Goal: Communication & Community: Answer question/provide support

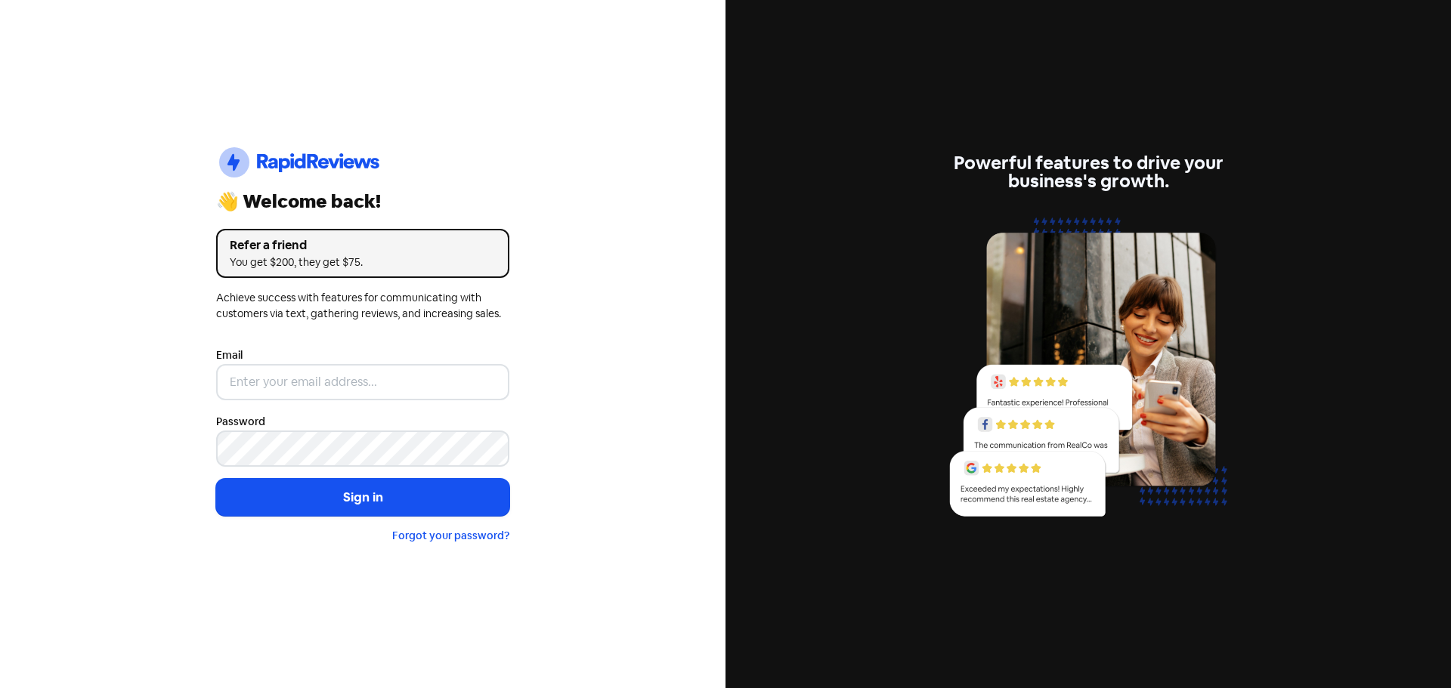
click at [320, 377] on input "email" at bounding box center [362, 382] width 293 height 36
type input "[EMAIL_ADDRESS][DOMAIN_NAME]"
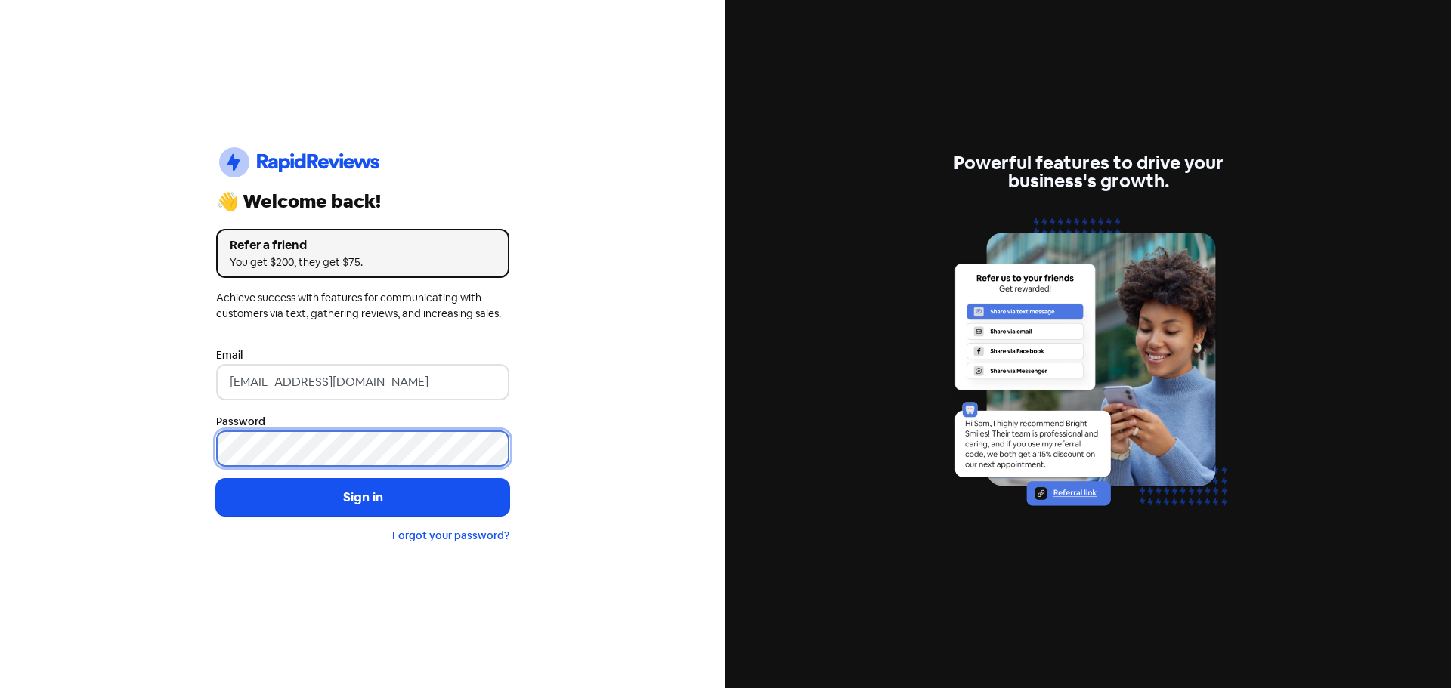
click at [216, 479] on button "Sign in" at bounding box center [362, 498] width 293 height 38
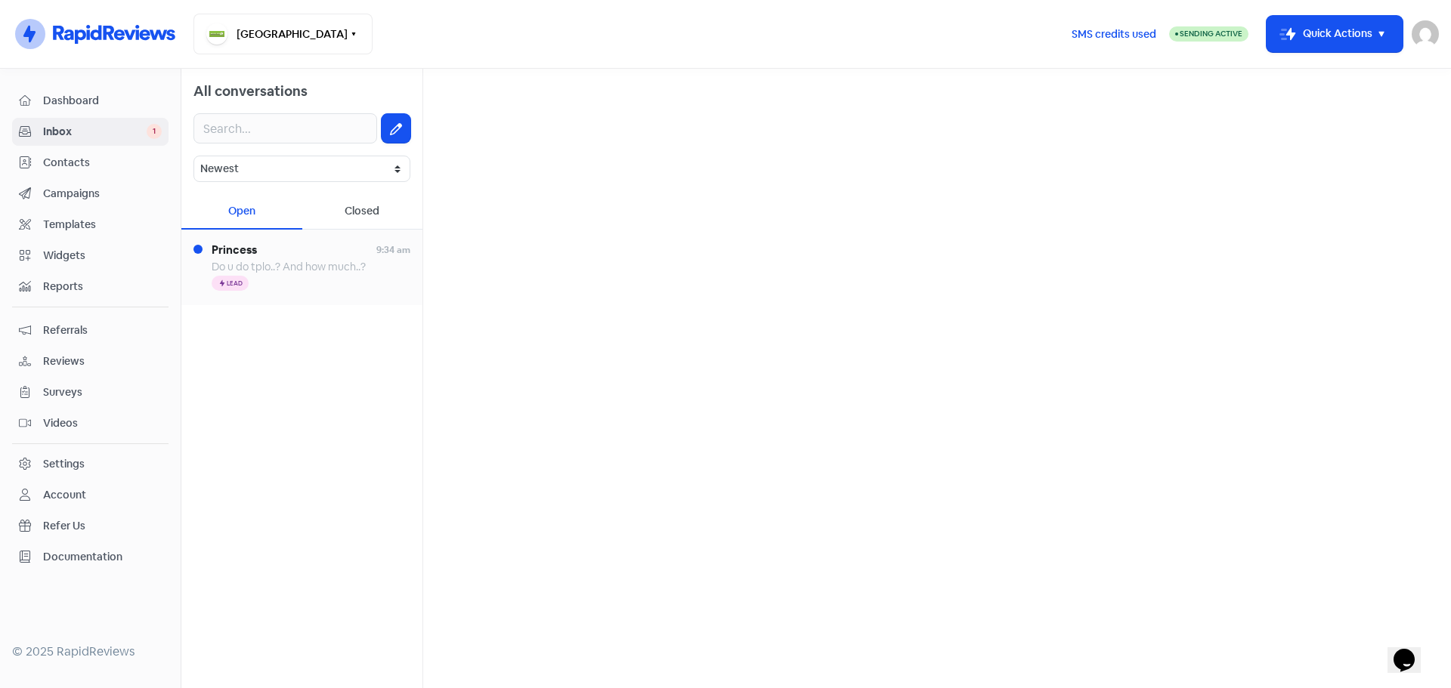
click at [302, 267] on span "Do u do tplo..? And how much..?" at bounding box center [289, 267] width 154 height 14
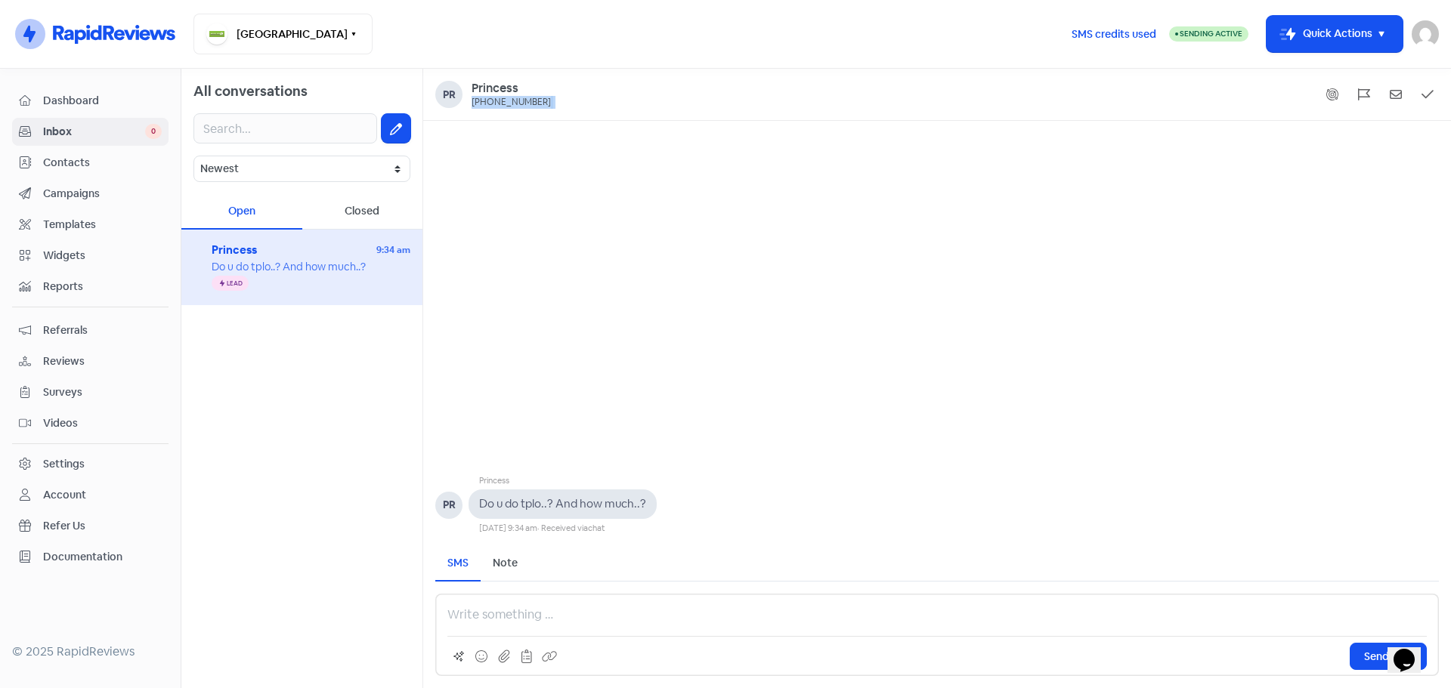
drag, startPoint x: 540, startPoint y: 107, endPoint x: 472, endPoint y: 102, distance: 67.5
click at [472, 101] on div "Pr Princess [PHONE_NUMBER]" at bounding box center [937, 94] width 1004 height 27
copy div "[PHONE_NUMBER]"
click at [530, 617] on p at bounding box center [936, 615] width 979 height 18
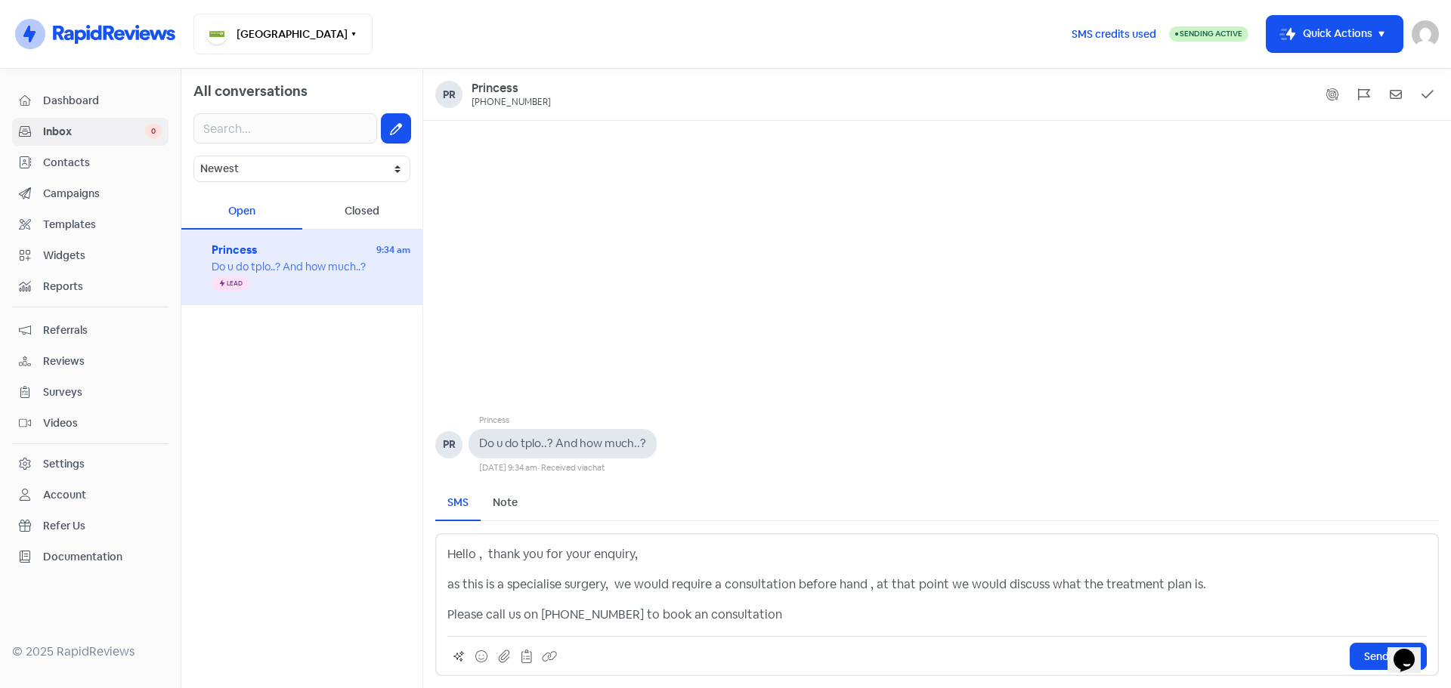
click at [456, 585] on p "as this is a specialise surgery, we would require a consultation before hand , …" at bounding box center [936, 585] width 979 height 18
click at [560, 583] on p "As this is a specialise surgery, we would require a consultation before hand , …" at bounding box center [936, 585] width 979 height 18
click at [1378, 657] on span "Send SMS" at bounding box center [1388, 657] width 48 height 16
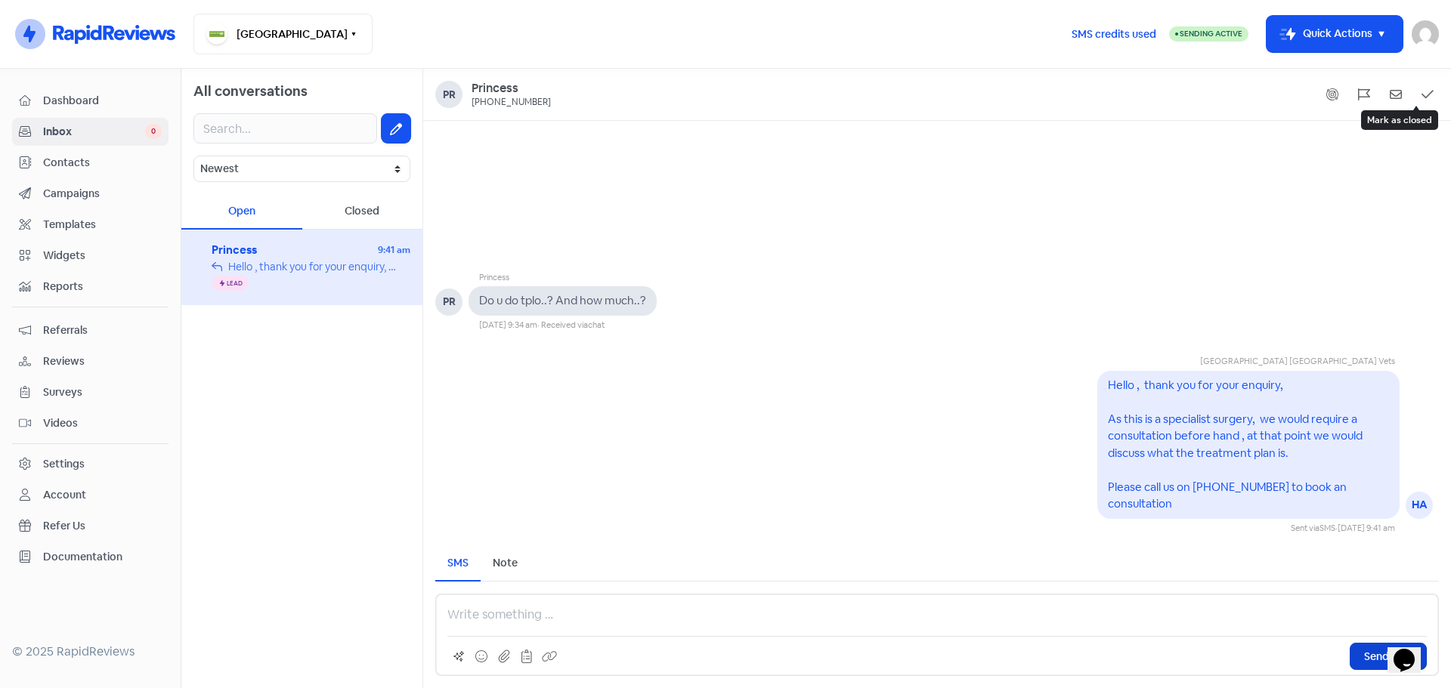
drag, startPoint x: 1419, startPoint y: 100, endPoint x: 1406, endPoint y: 143, distance: 44.9
click at [1419, 99] on button at bounding box center [1427, 94] width 23 height 23
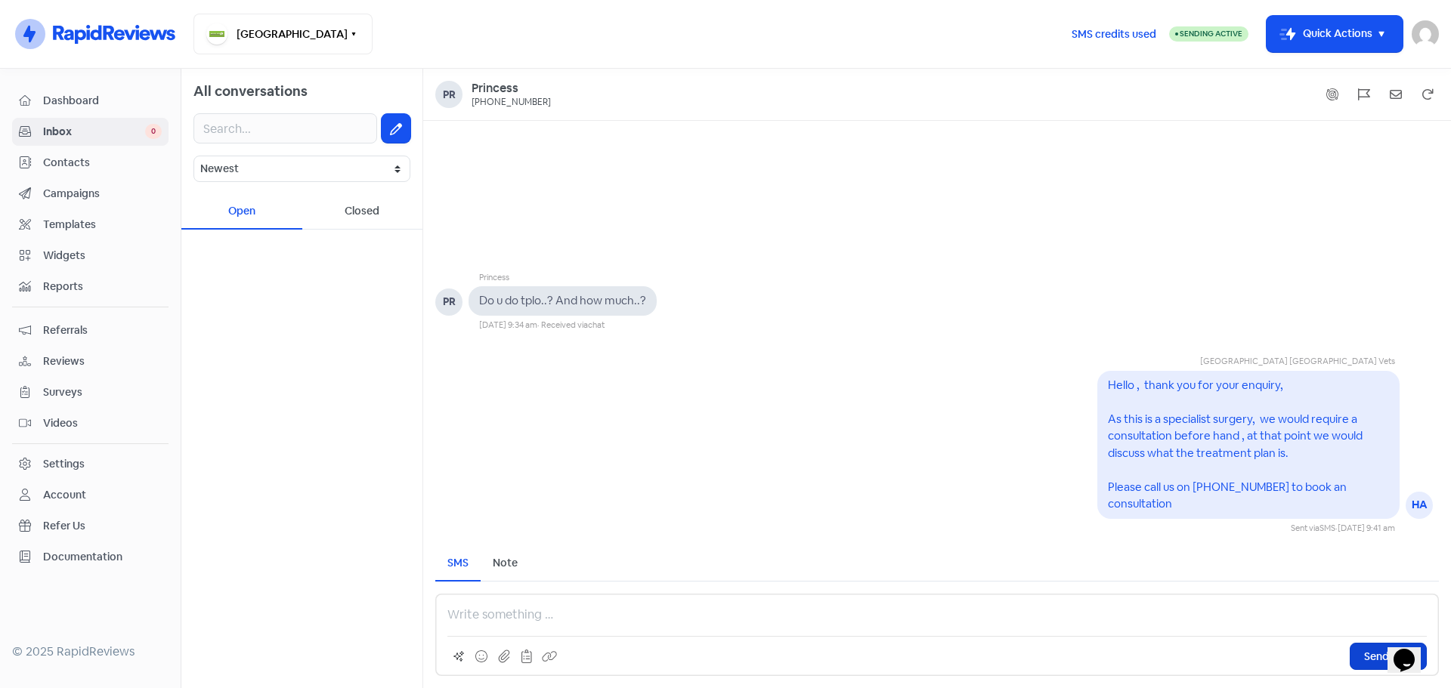
click at [71, 360] on span "Reviews" at bounding box center [102, 362] width 119 height 16
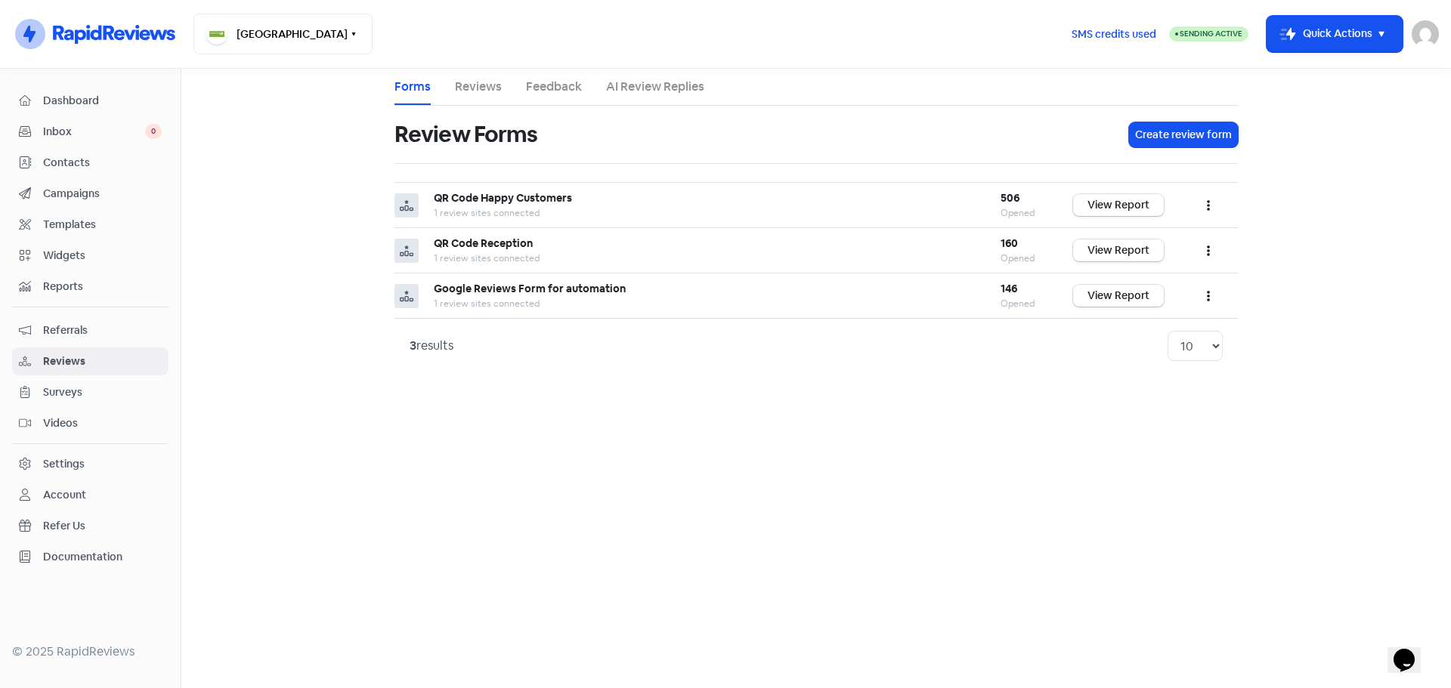
click at [472, 94] on link "Reviews" at bounding box center [478, 87] width 47 height 18
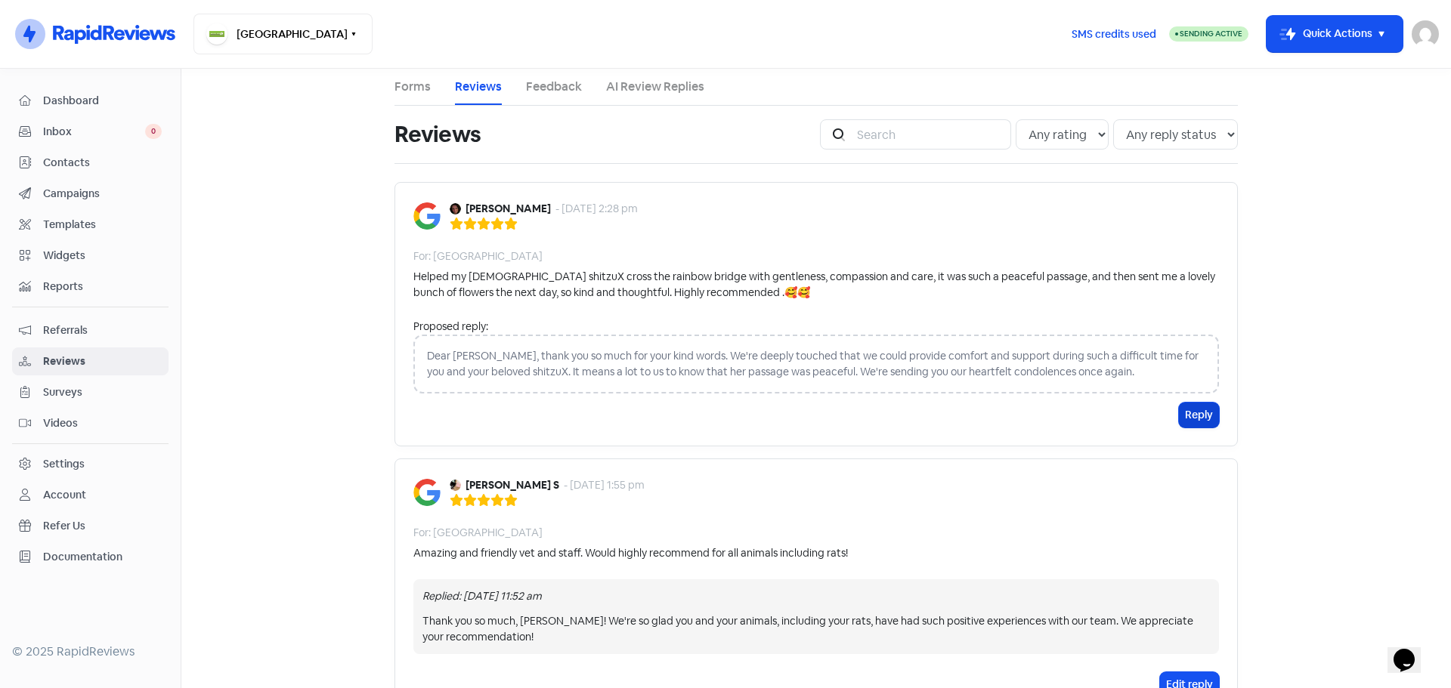
click at [1206, 416] on button "Reply" at bounding box center [1199, 415] width 40 height 25
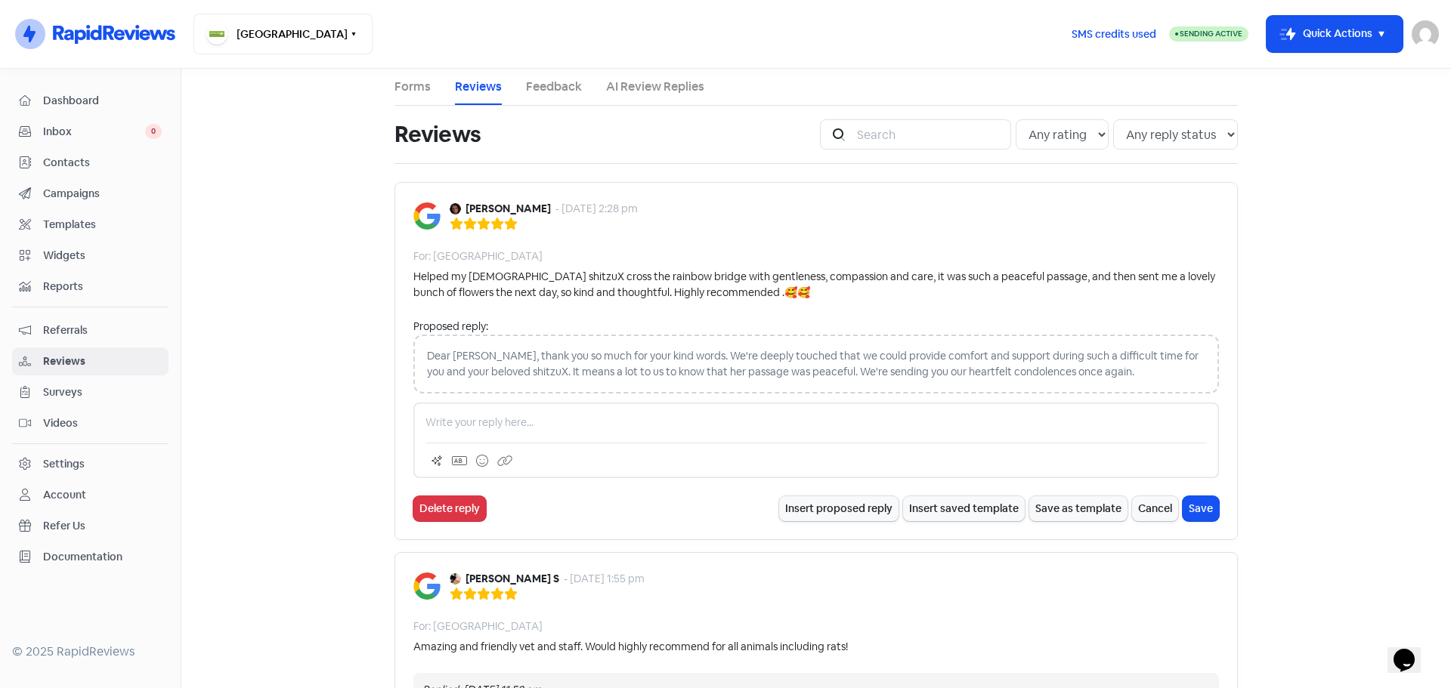
click at [1401, 349] on main "Forms Reviews Feedback AI Review Replies Reviews Icon For Search Any rating 5 s…" at bounding box center [816, 379] width 1270 height 620
click at [831, 513] on button "Insert proposed reply" at bounding box center [838, 508] width 119 height 25
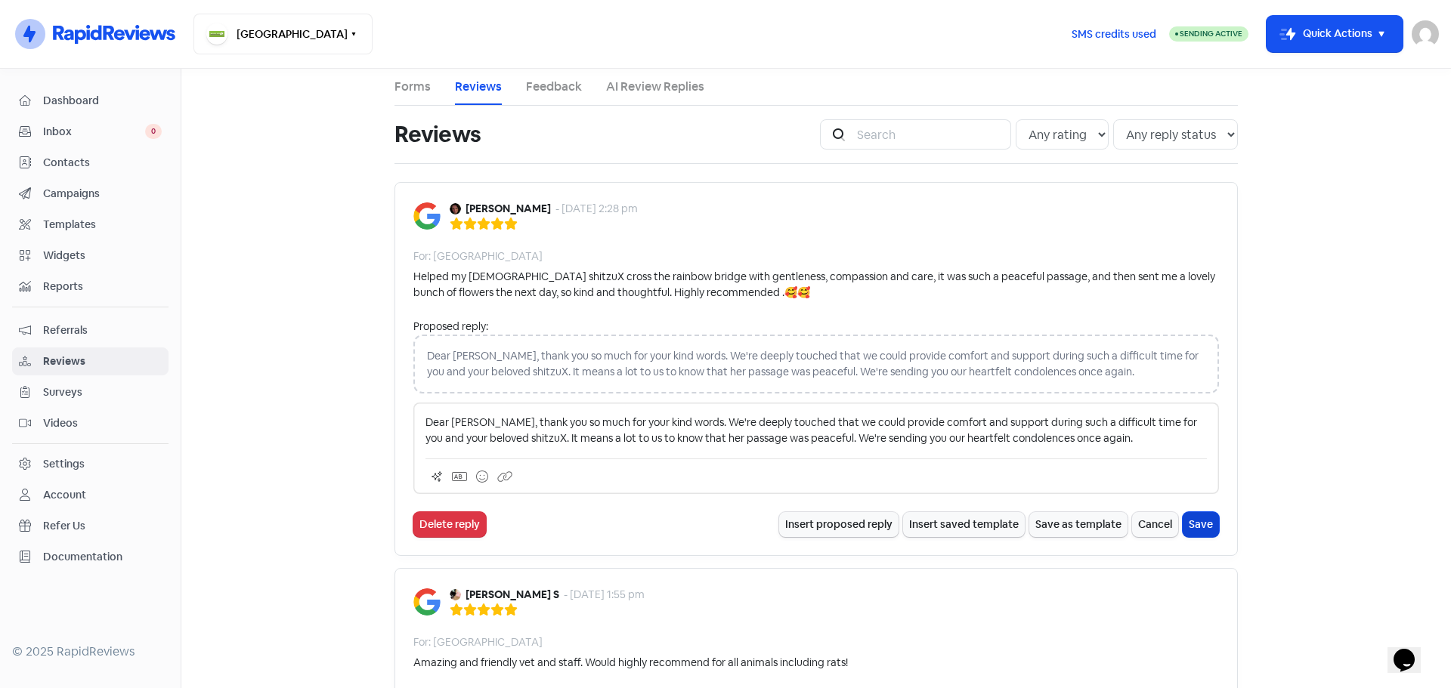
click at [1187, 526] on button "Save" at bounding box center [1201, 524] width 36 height 25
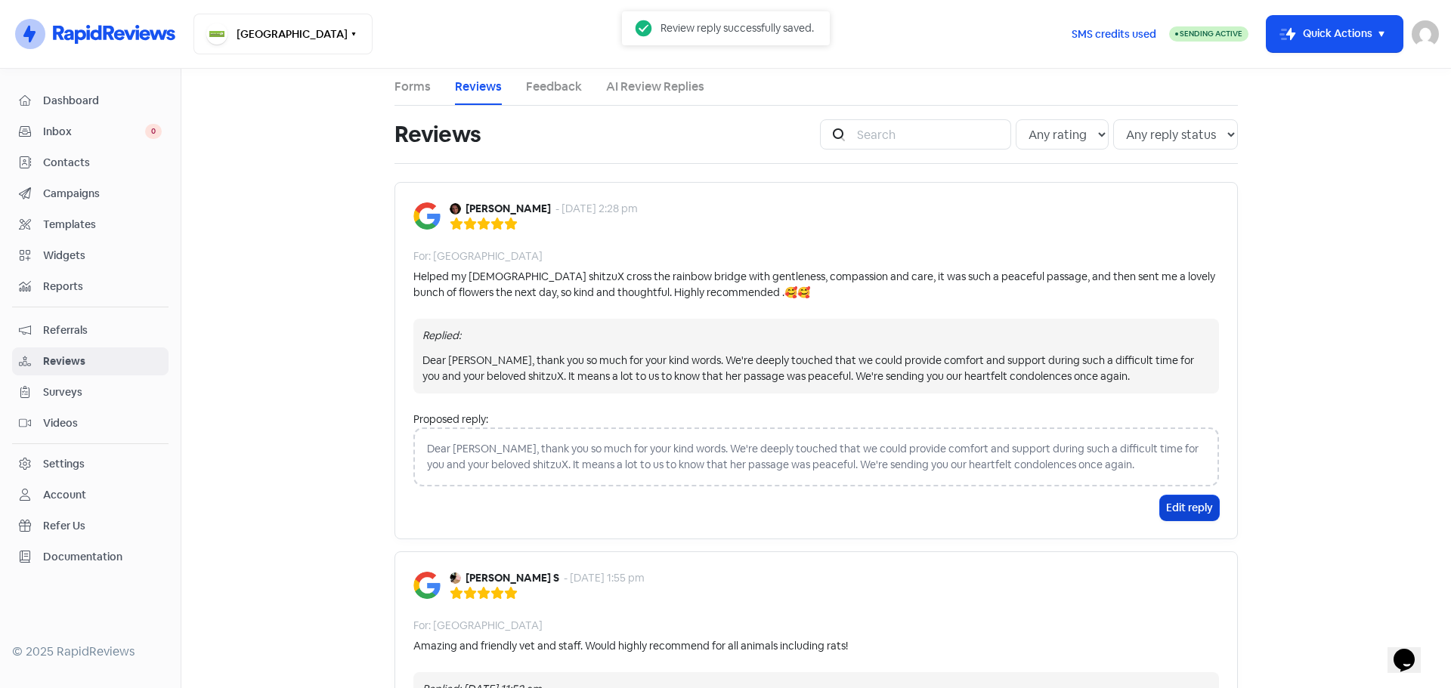
click at [1180, 505] on button "Edit reply" at bounding box center [1189, 508] width 59 height 25
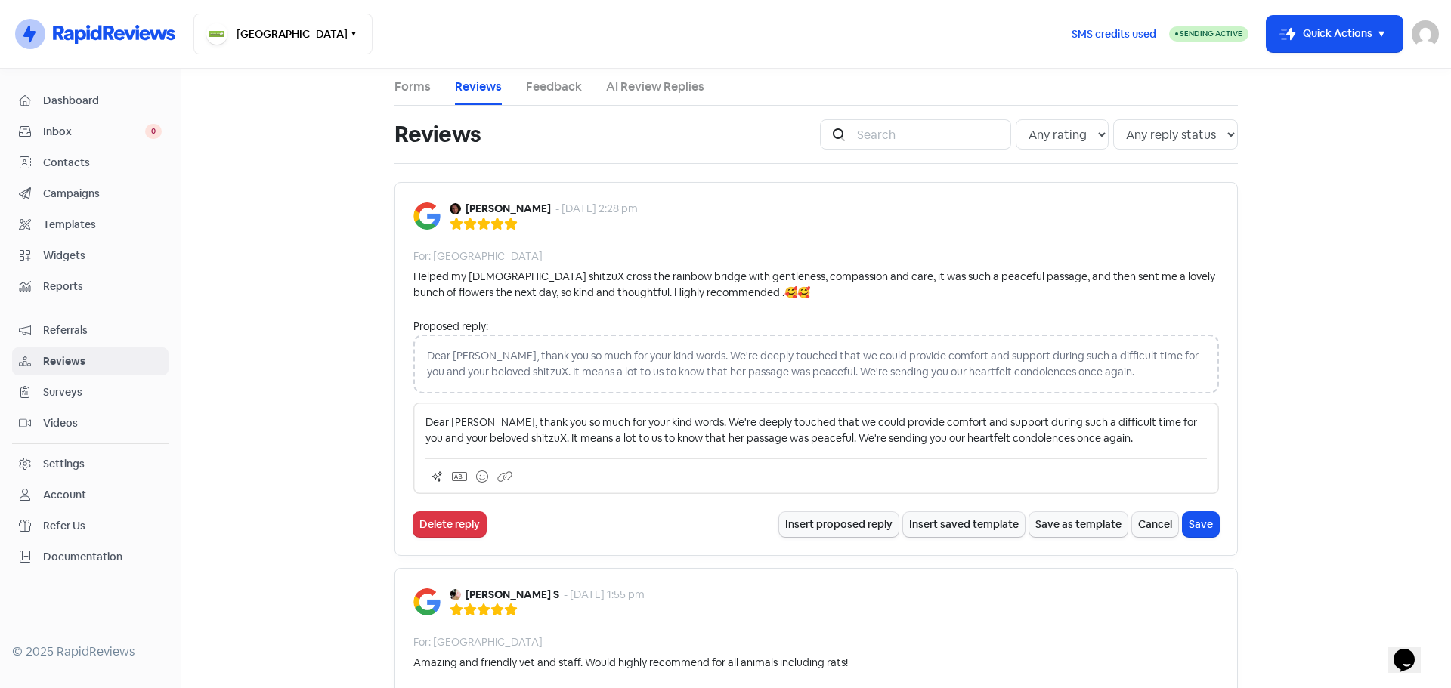
click at [1138, 369] on div "Dear Nessie Mae, thank you so much for your kind words. We're deeply touched th…" at bounding box center [816, 364] width 806 height 59
click at [462, 521] on button "Delete reply" at bounding box center [449, 524] width 73 height 25
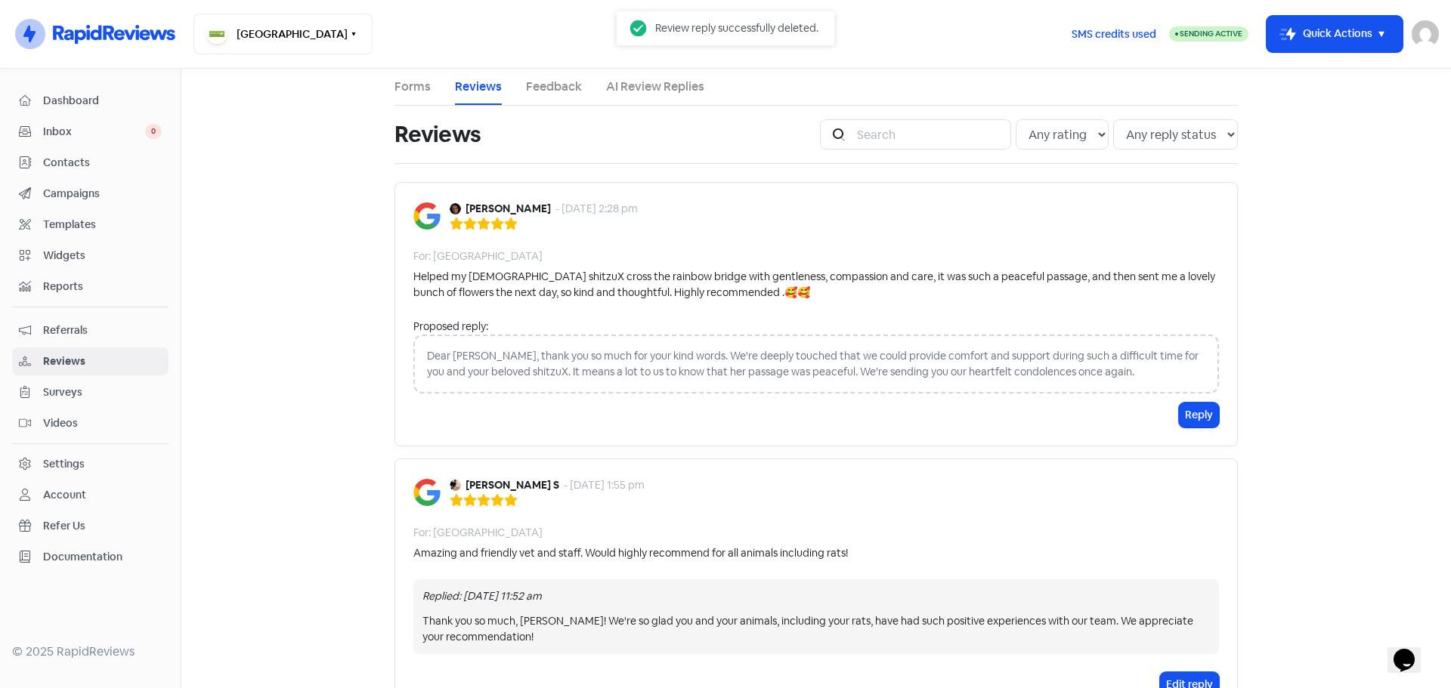
click at [1150, 374] on div "Dear Nessie Mae, thank you so much for your kind words. We're deeply touched th…" at bounding box center [816, 364] width 806 height 59
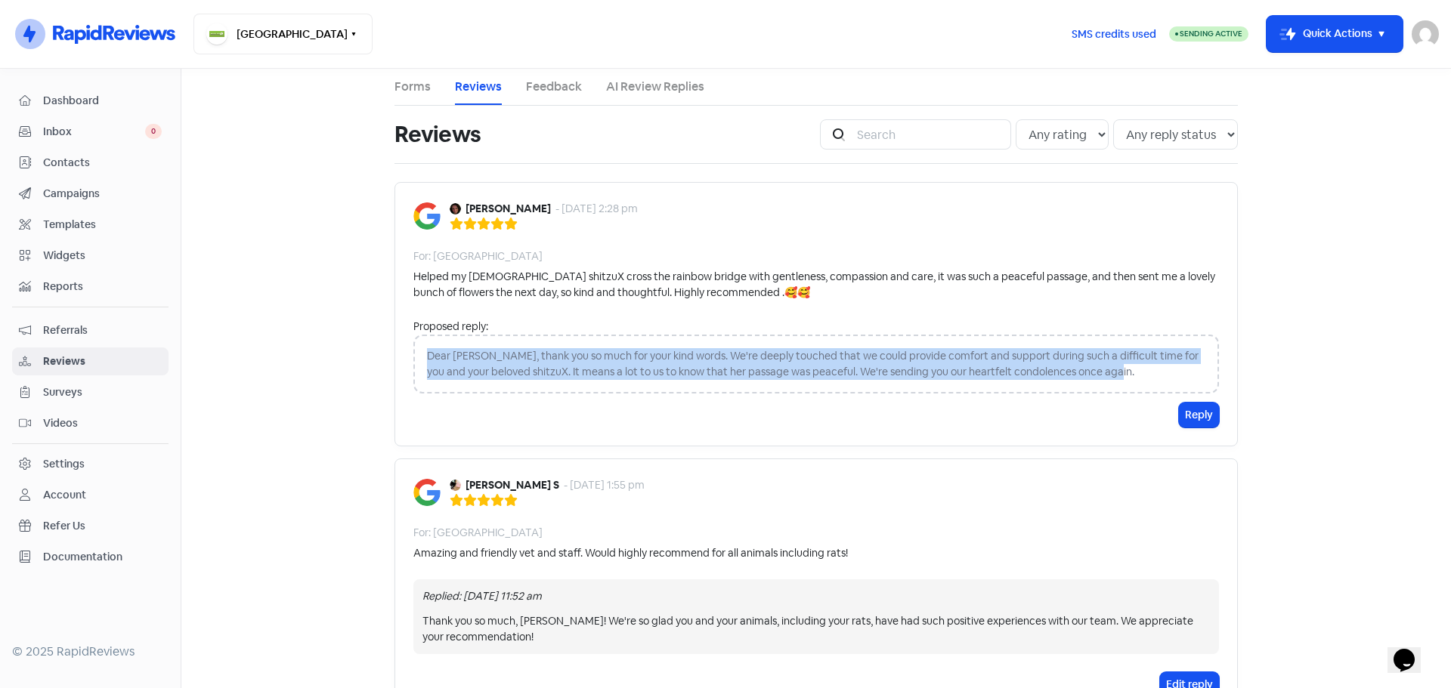
drag, startPoint x: 422, startPoint y: 348, endPoint x: 1119, endPoint y: 370, distance: 697.8
click at [1119, 370] on div "Dear Nessie Mae, thank you so much for your kind words. We're deeply touched th…" at bounding box center [816, 364] width 806 height 59
copy div "Dear Nessie Mae, thank you so much for your kind words. We're deeply touched th…"
click at [1186, 416] on button "Reply" at bounding box center [1199, 415] width 40 height 25
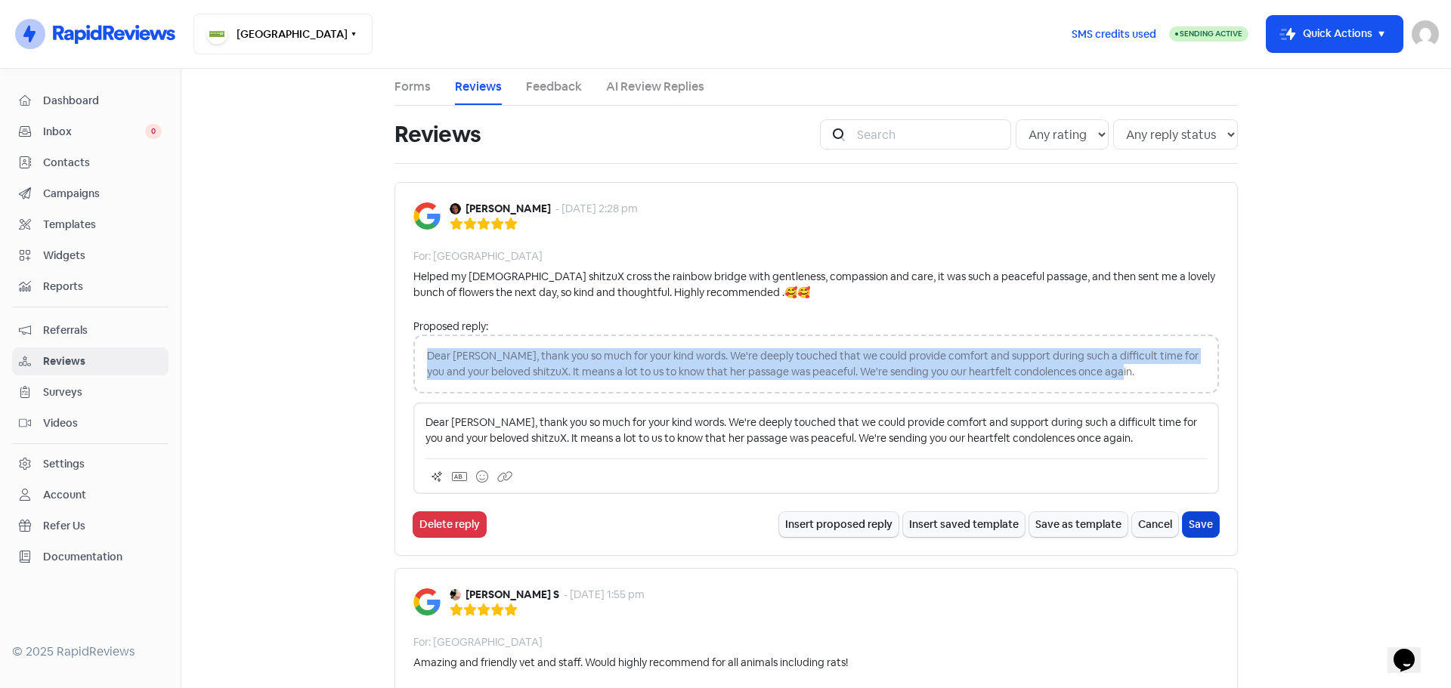
click at [1189, 521] on button "Save" at bounding box center [1201, 524] width 36 height 25
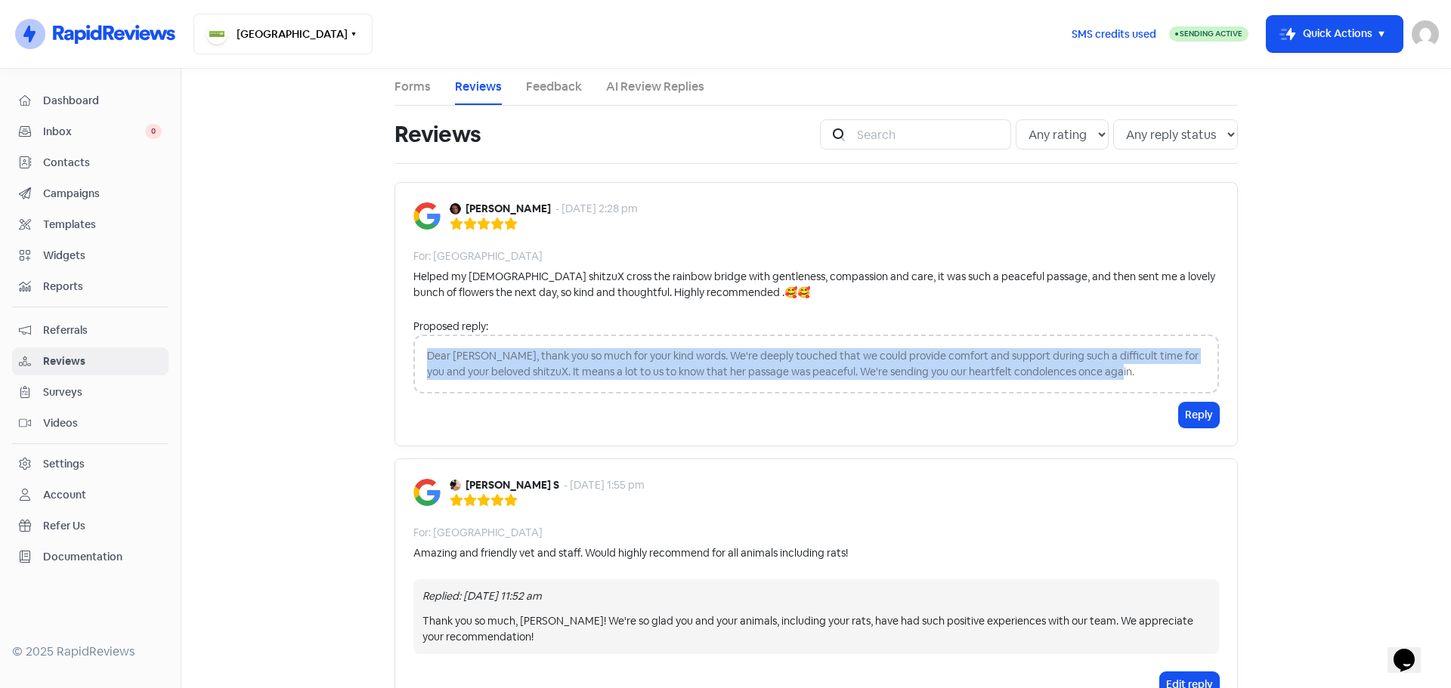
click at [490, 382] on div "Dear Nessie Mae, thank you so much for your kind words. We're deeply touched th…" at bounding box center [816, 364] width 806 height 59
drag, startPoint x: 422, startPoint y: 354, endPoint x: 1005, endPoint y: 388, distance: 583.6
click at [1005, 388] on div "Dear Nessie Mae, thank you so much for your kind words. We're deeply touched th…" at bounding box center [816, 364] width 806 height 59
drag, startPoint x: 1112, startPoint y: 376, endPoint x: 402, endPoint y: 351, distance: 710.0
click at [402, 351] on div "Nessie Mae - 5 Oct 2025, 2:28 pm For: Hampton Park Veterinary Hospital Helped m…" at bounding box center [815, 314] width 843 height 264
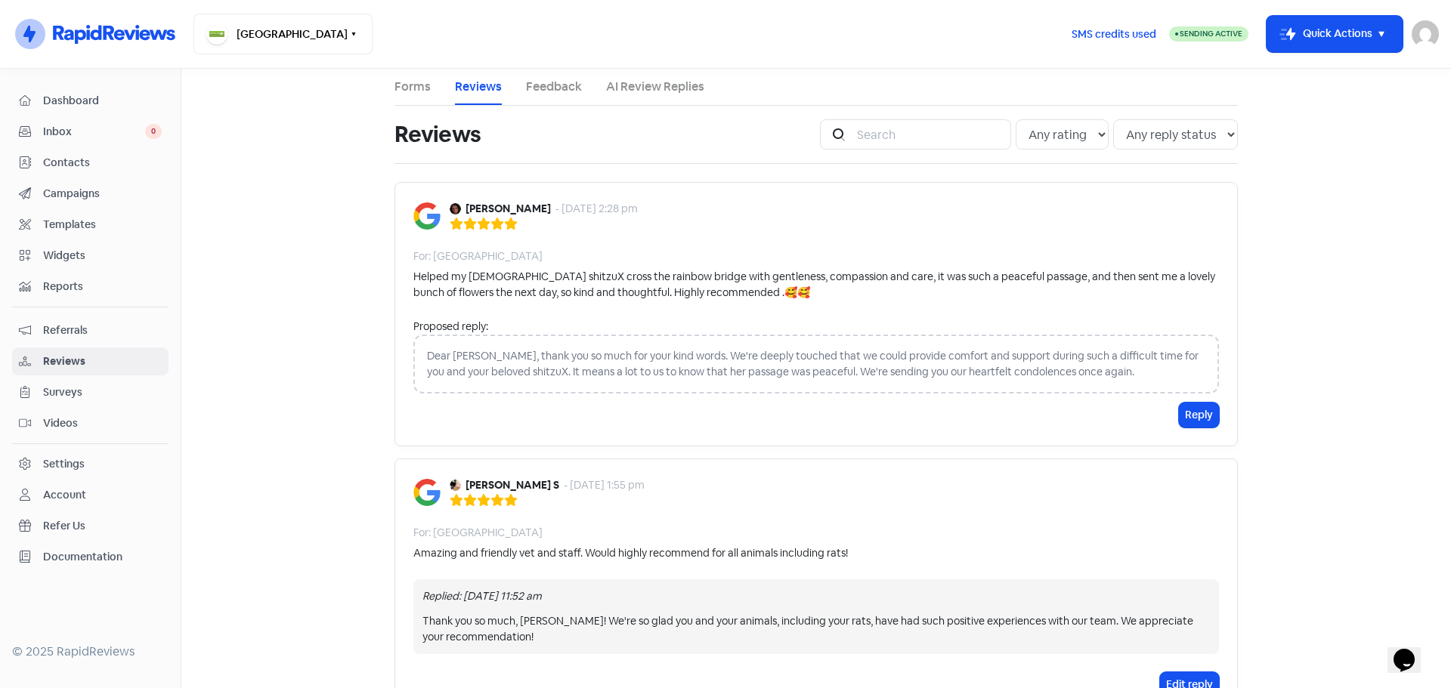
click at [503, 439] on div "Nessie Mae - 5 Oct 2025, 2:28 pm For: Hampton Park Veterinary Hospital Helped m…" at bounding box center [815, 314] width 843 height 264
